Goal: Information Seeking & Learning: Compare options

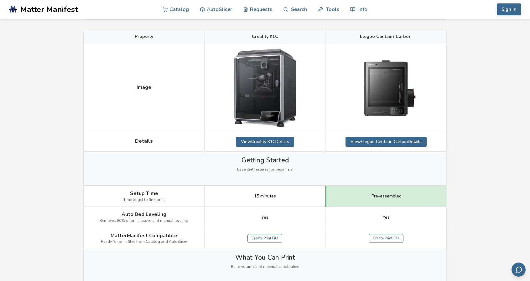
scroll to position [31, 0]
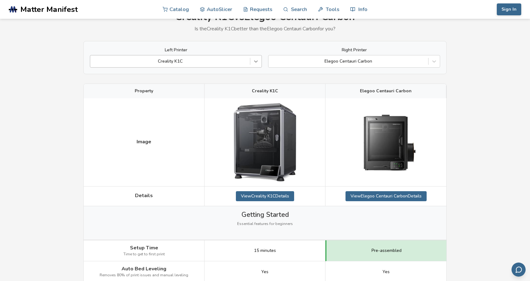
click at [253, 61] on icon at bounding box center [256, 61] width 6 height 6
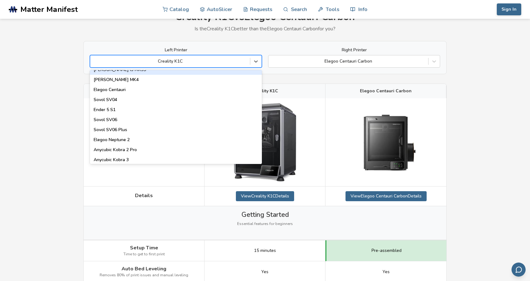
scroll to position [251, 0]
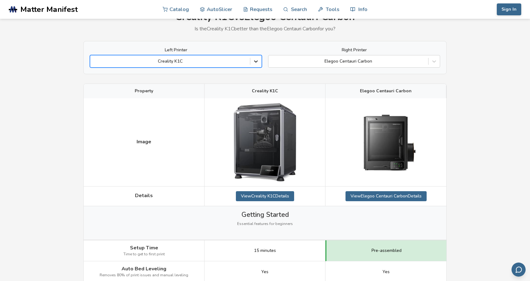
click at [255, 62] on icon at bounding box center [256, 61] width 6 height 6
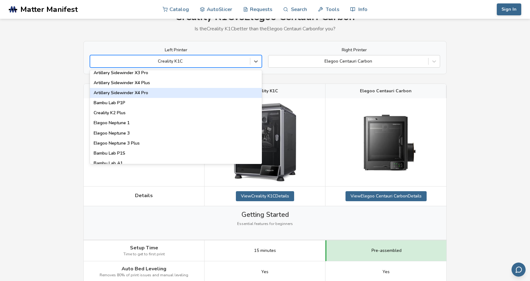
scroll to position [407, 0]
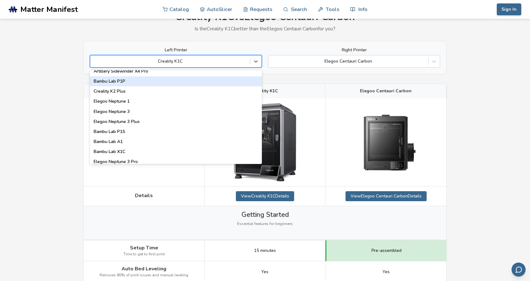
click at [133, 82] on div "Bambu Lab P1P" at bounding box center [176, 81] width 172 height 10
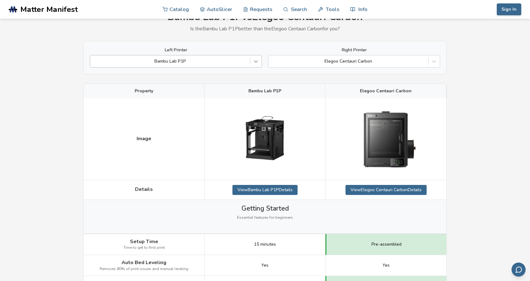
click at [253, 60] on div at bounding box center [255, 61] width 11 height 11
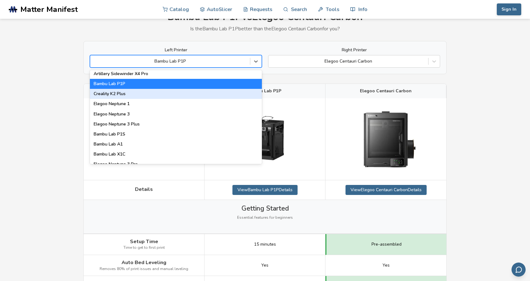
scroll to position [407, 0]
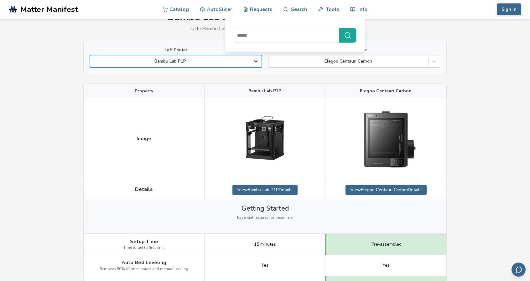
click at [257, 60] on icon at bounding box center [256, 61] width 6 height 6
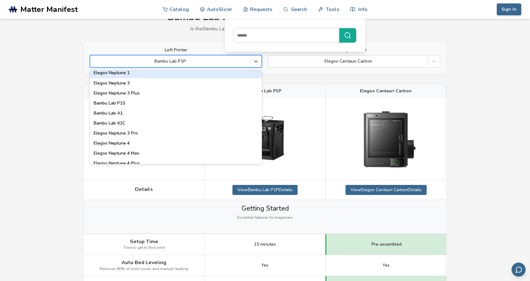
scroll to position [439, 0]
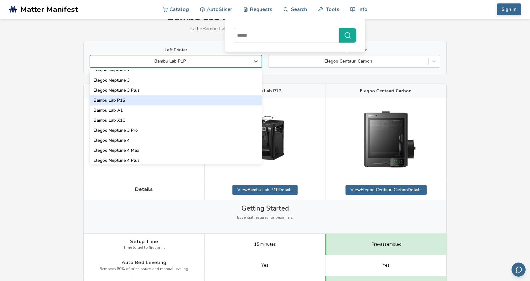
click at [151, 101] on div "Bambu Lab P1S" at bounding box center [176, 101] width 172 height 10
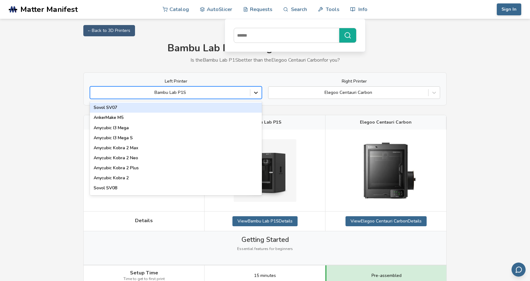
click at [254, 95] on icon at bounding box center [256, 93] width 6 height 6
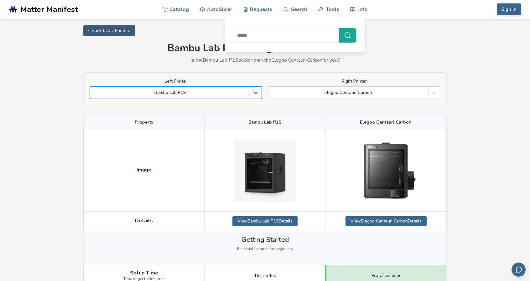
click at [253, 90] on icon at bounding box center [256, 93] width 6 height 6
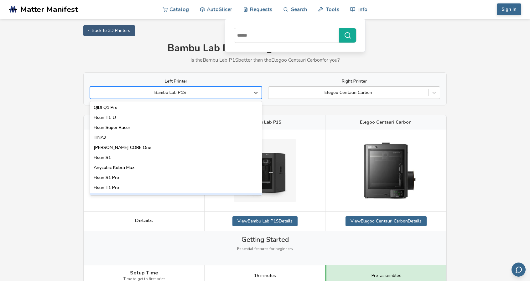
scroll to position [772, 0]
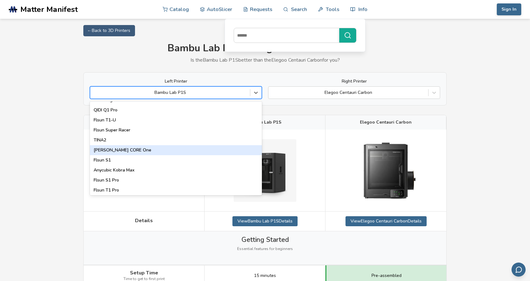
click at [158, 151] on div "[PERSON_NAME] CORE One" at bounding box center [176, 150] width 172 height 10
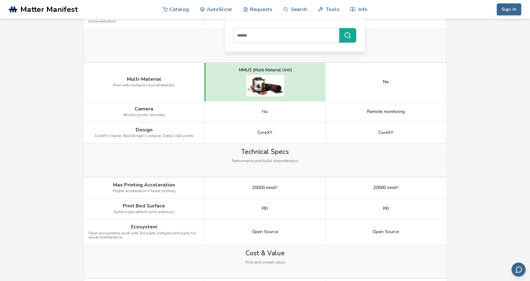
scroll to position [689, 0]
